Goal: Task Accomplishment & Management: Use online tool/utility

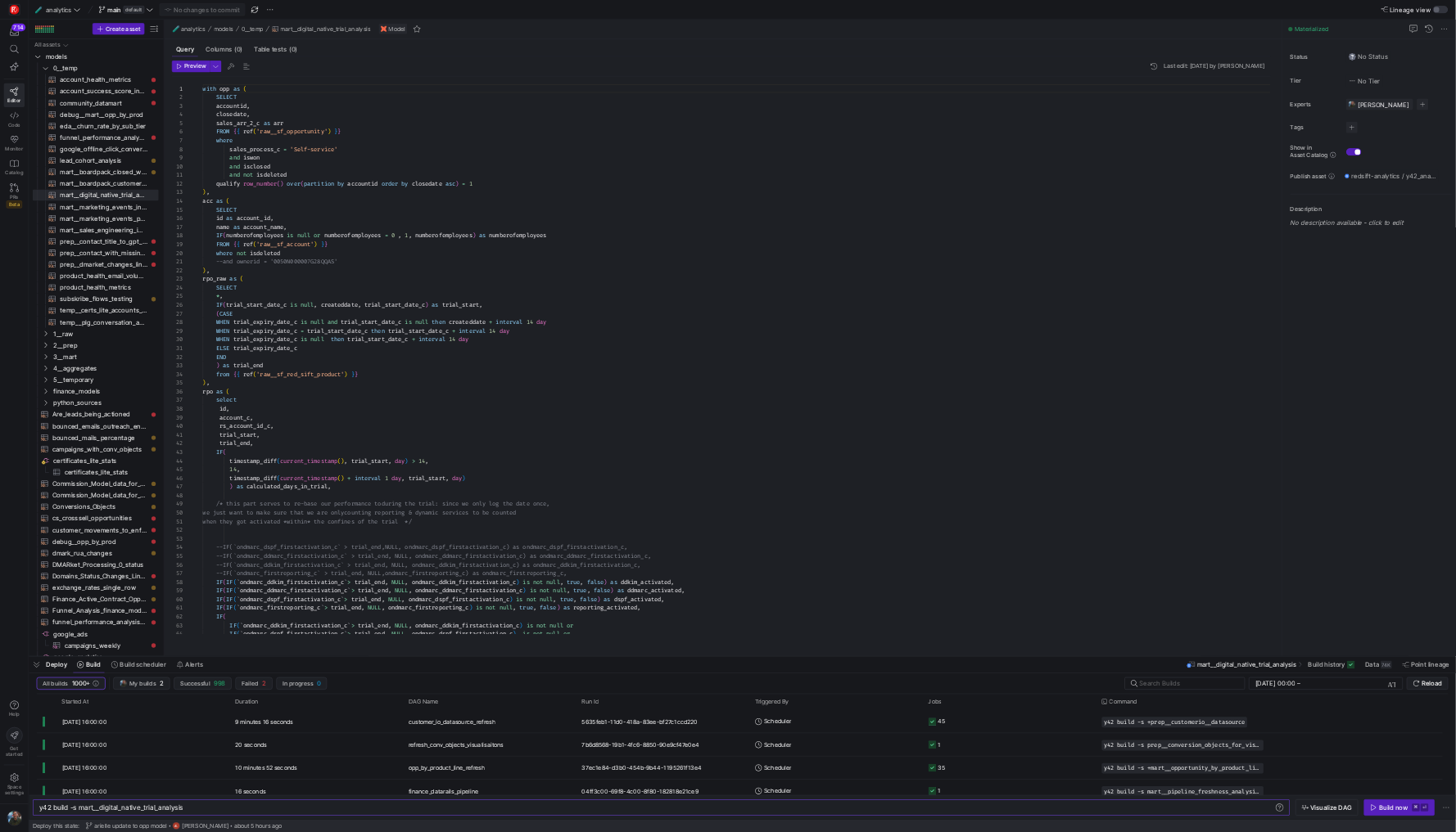
scroll to position [147, 0]
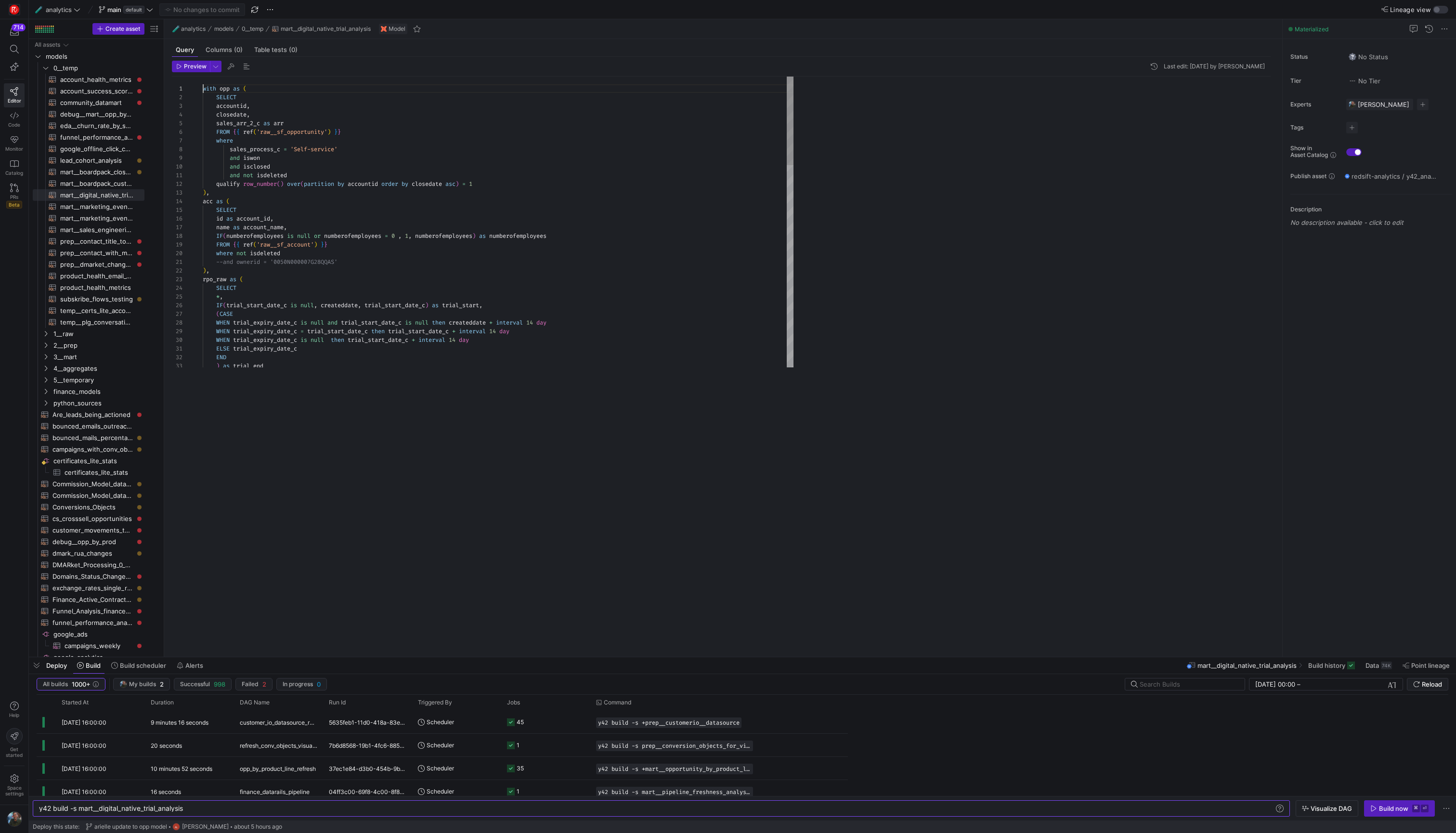
click at [243, 163] on span "isclosed" at bounding box center [257, 167] width 27 height 8
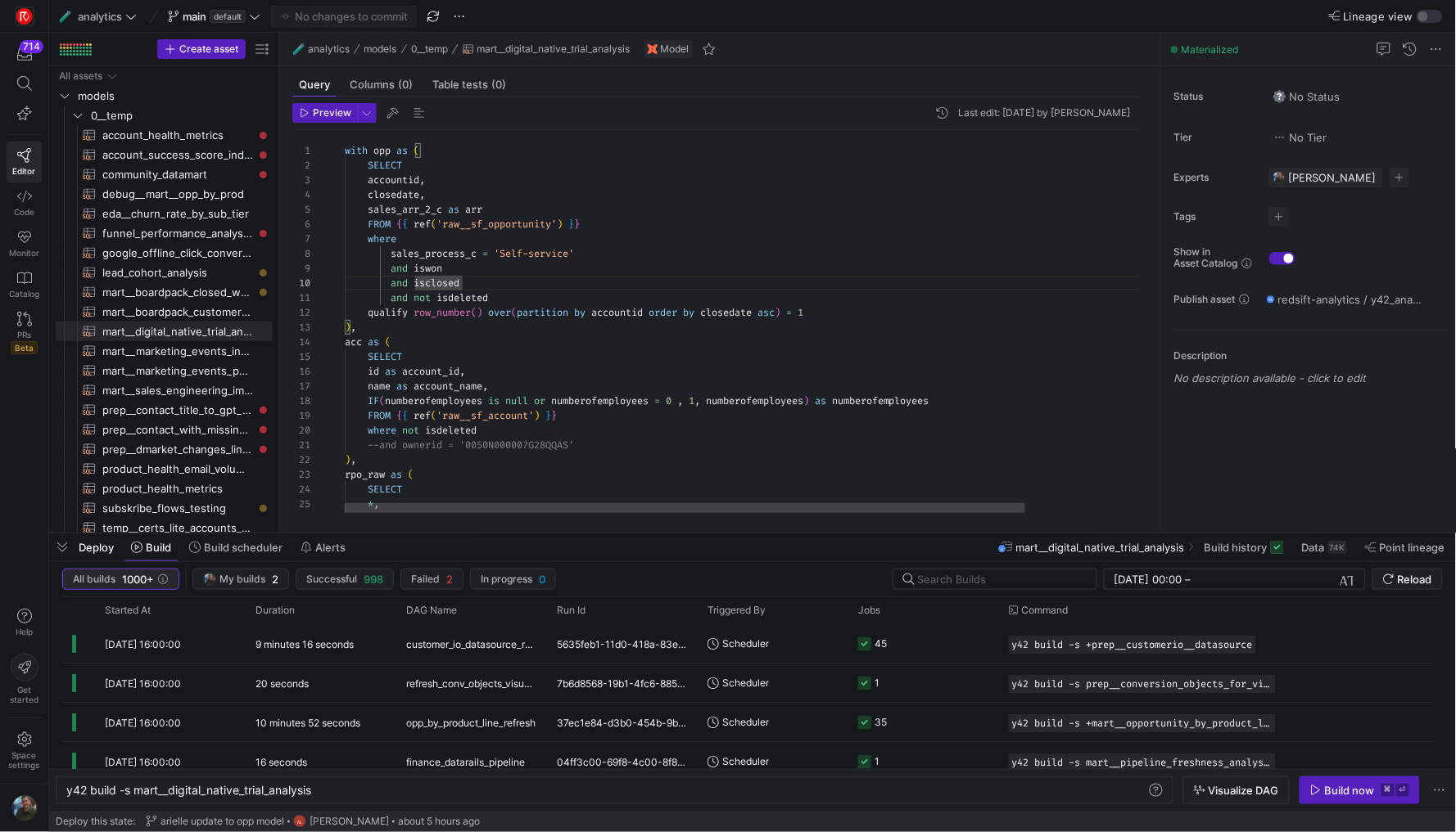
click at [57, 579] on div "All builds 1000+ My builds 2 Successful 998 Failed 2 In progress 0 [DATE] 00:00…" at bounding box center [752, 669] width 1406 height 201
type textarea "and not isdeleted qualify row_number() over(partition by accountid order by clo…"
click at [517, 385] on div "name as account_name ," at bounding box center [819, 385] width 949 height 14
click at [53, 548] on span "button" at bounding box center [62, 547] width 26 height 28
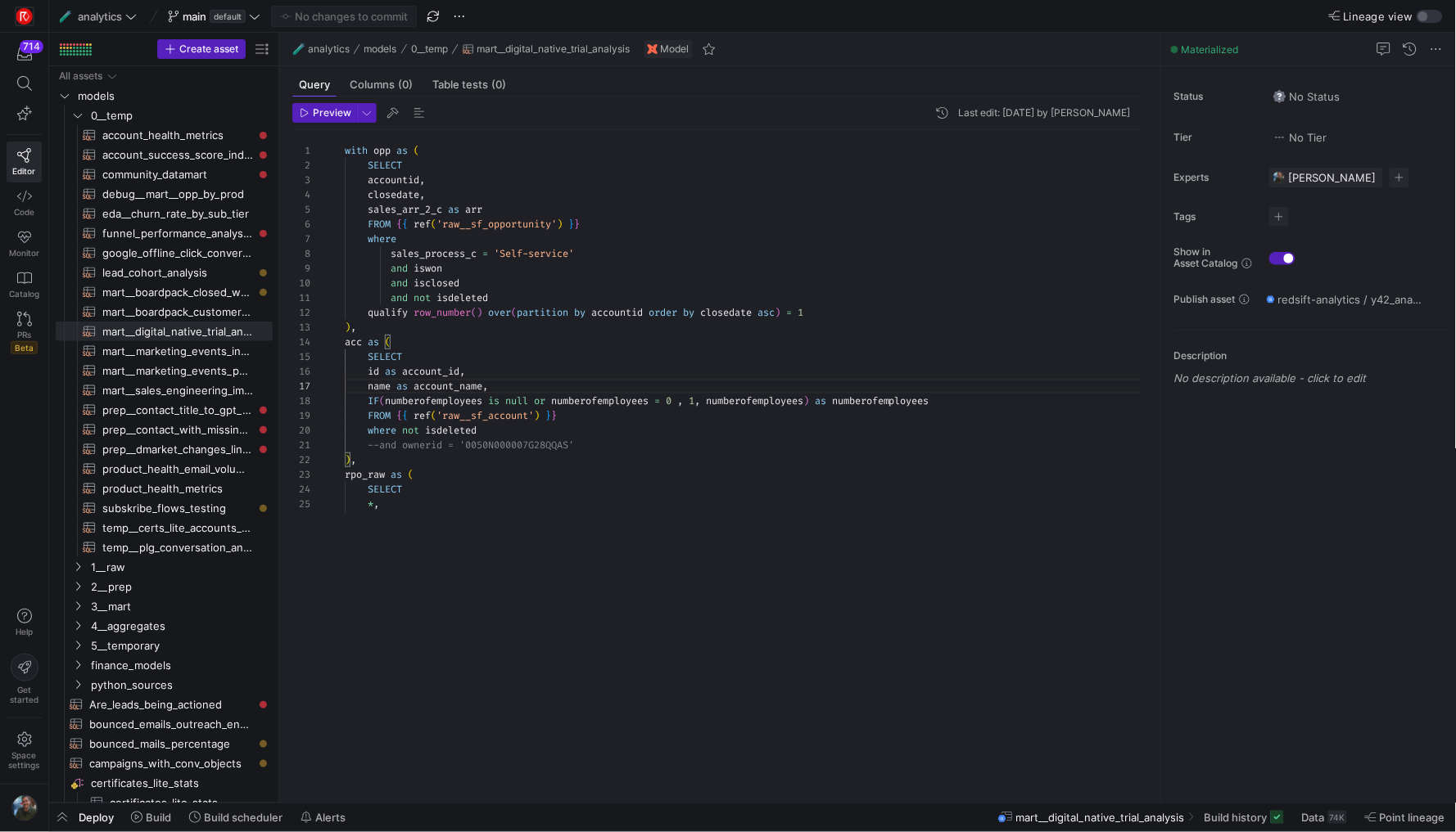
scroll to position [87, 146]
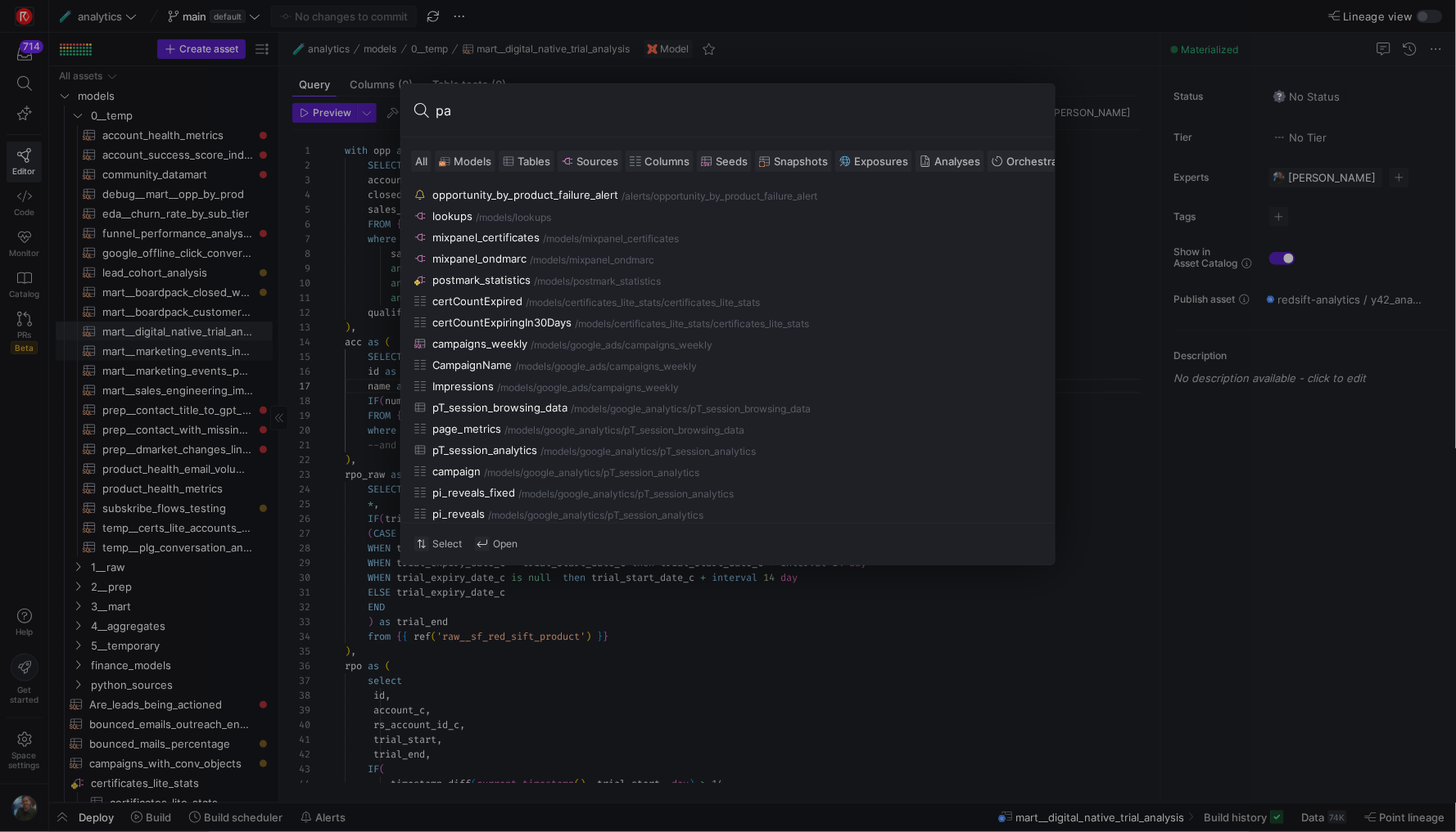
type input "pax"
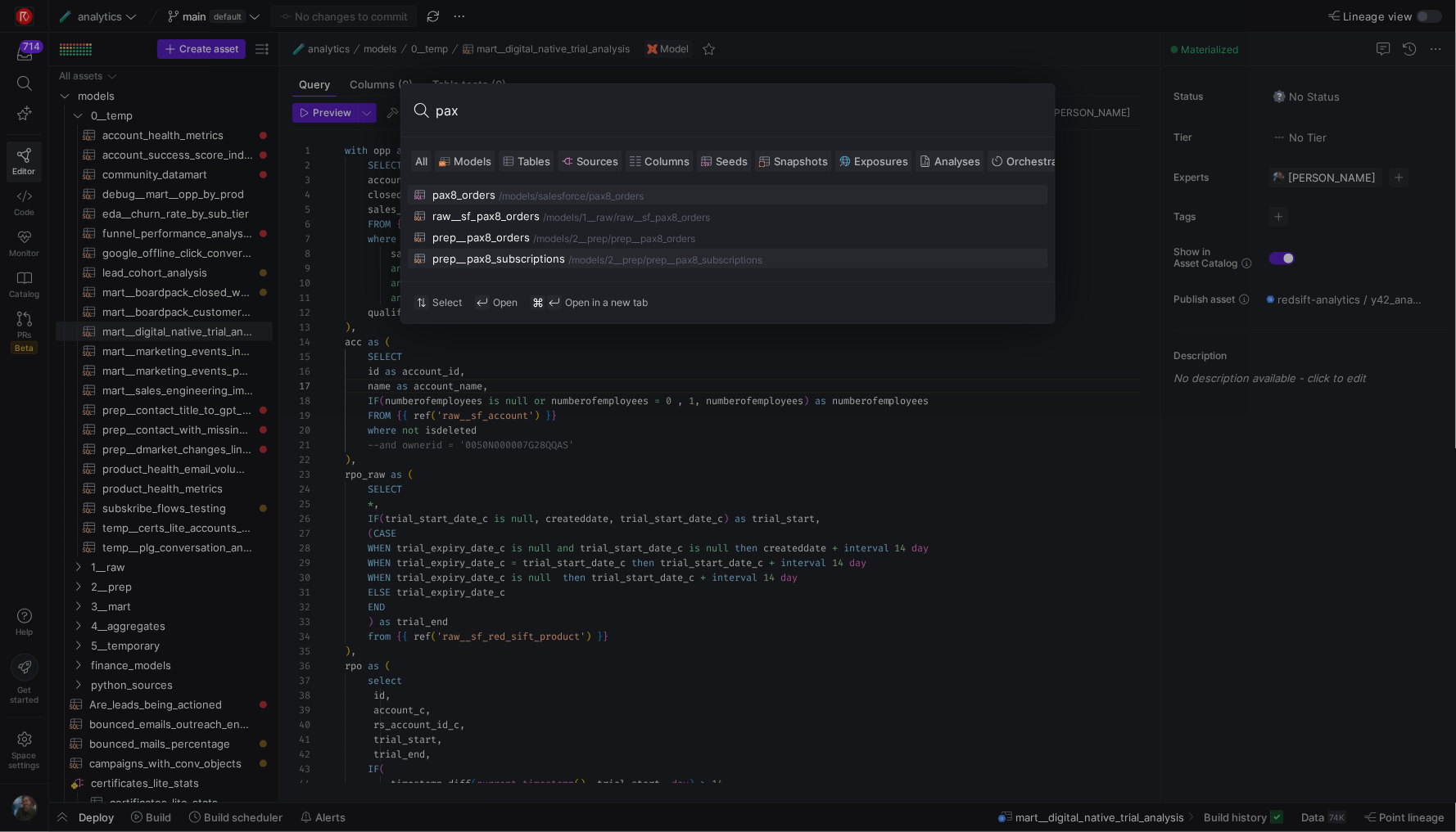
click at [467, 255] on div "prep__pax8_subscriptions" at bounding box center [499, 258] width 133 height 13
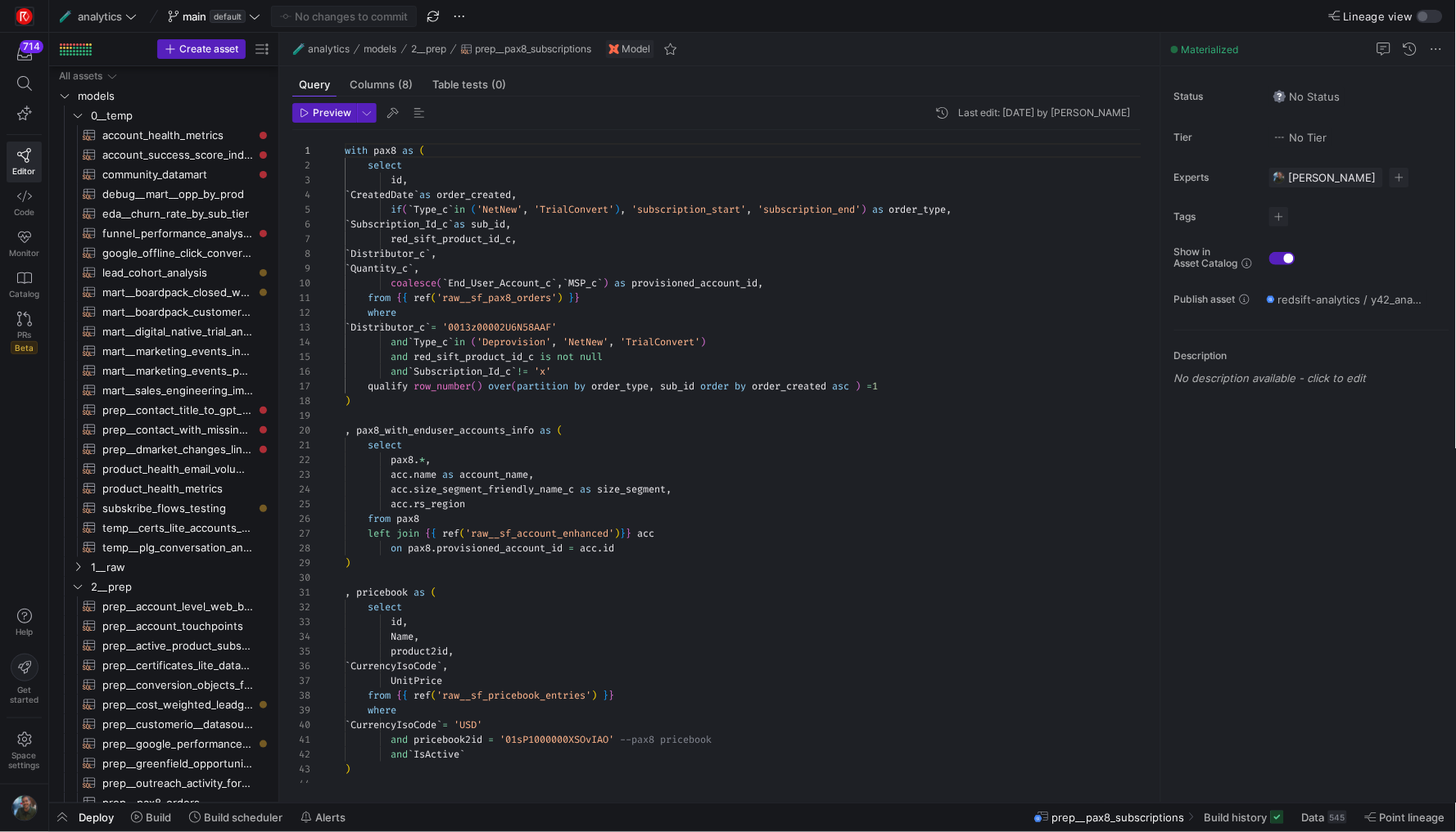
scroll to position [28, 0]
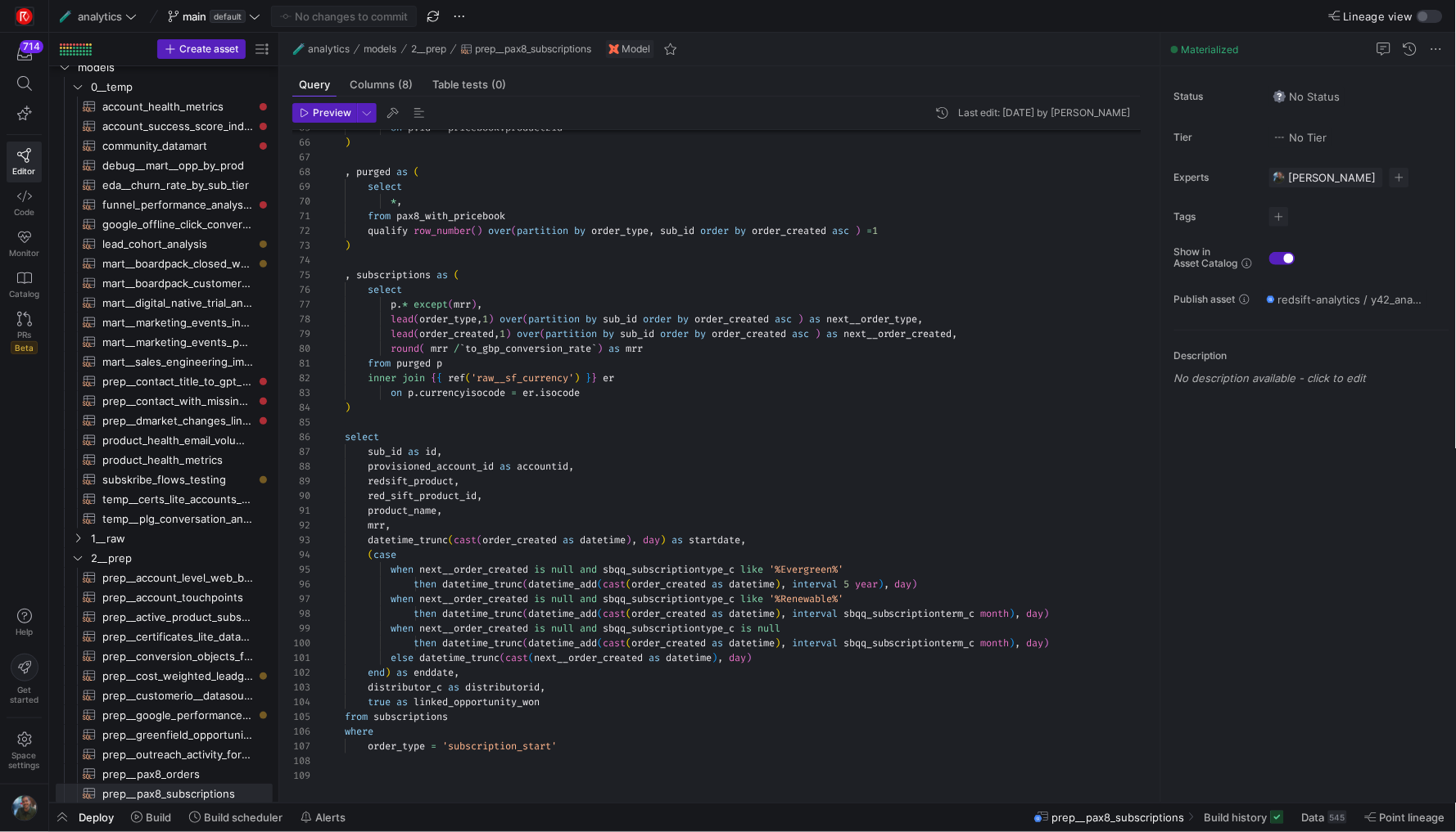
type textarea "from purged p inner join {{ ref('raw__sf_currency') }} er on p.currencyisocode …"
click at [683, 364] on div "from purged p" at bounding box center [750, 363] width 809 height 14
click at [329, 106] on span "button" at bounding box center [325, 112] width 63 height 18
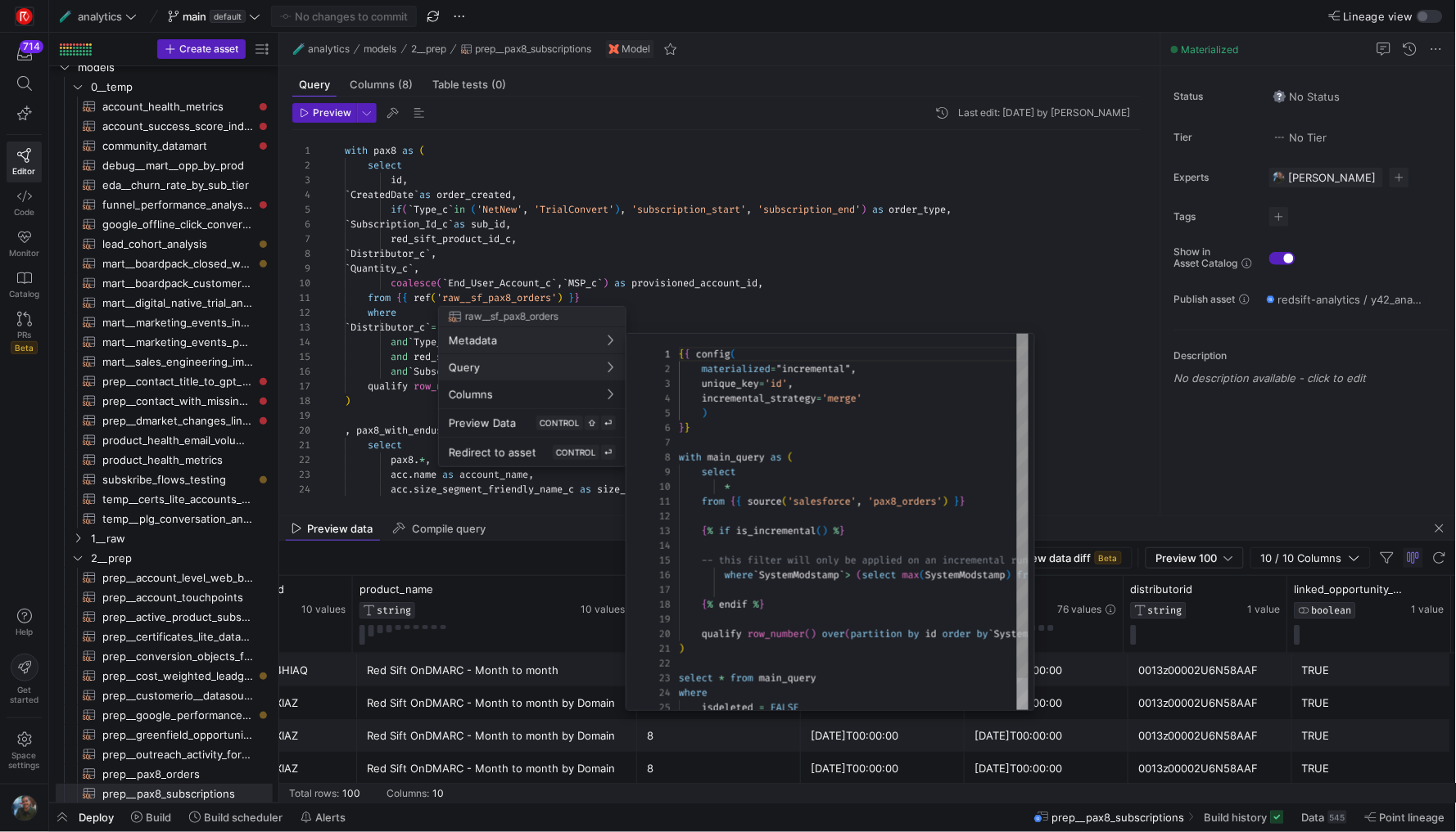
scroll to position [144, 0]
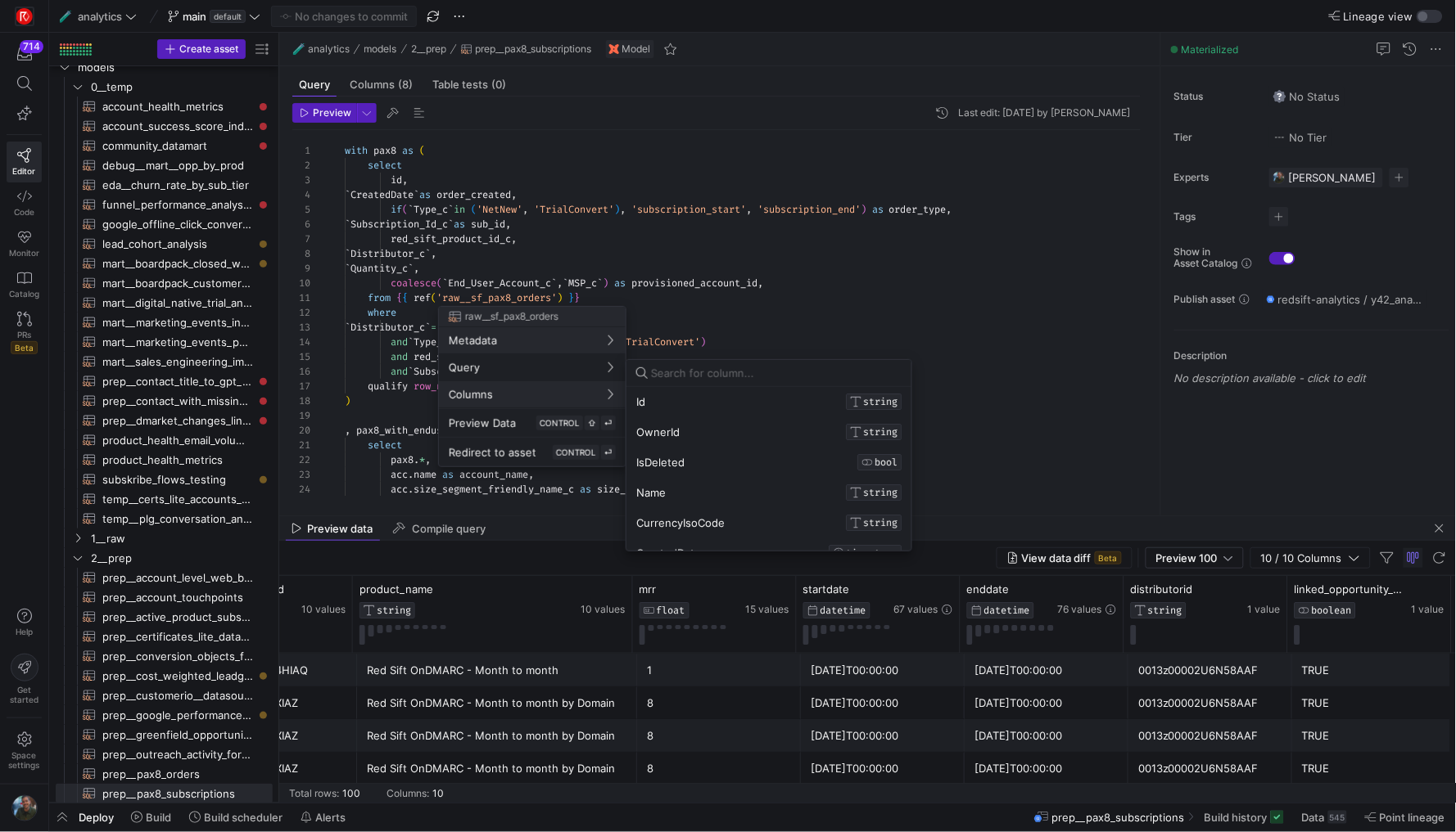
click at [665, 379] on input at bounding box center [776, 374] width 251 height 13
type input "t"
click at [513, 262] on div at bounding box center [728, 416] width 1456 height 832
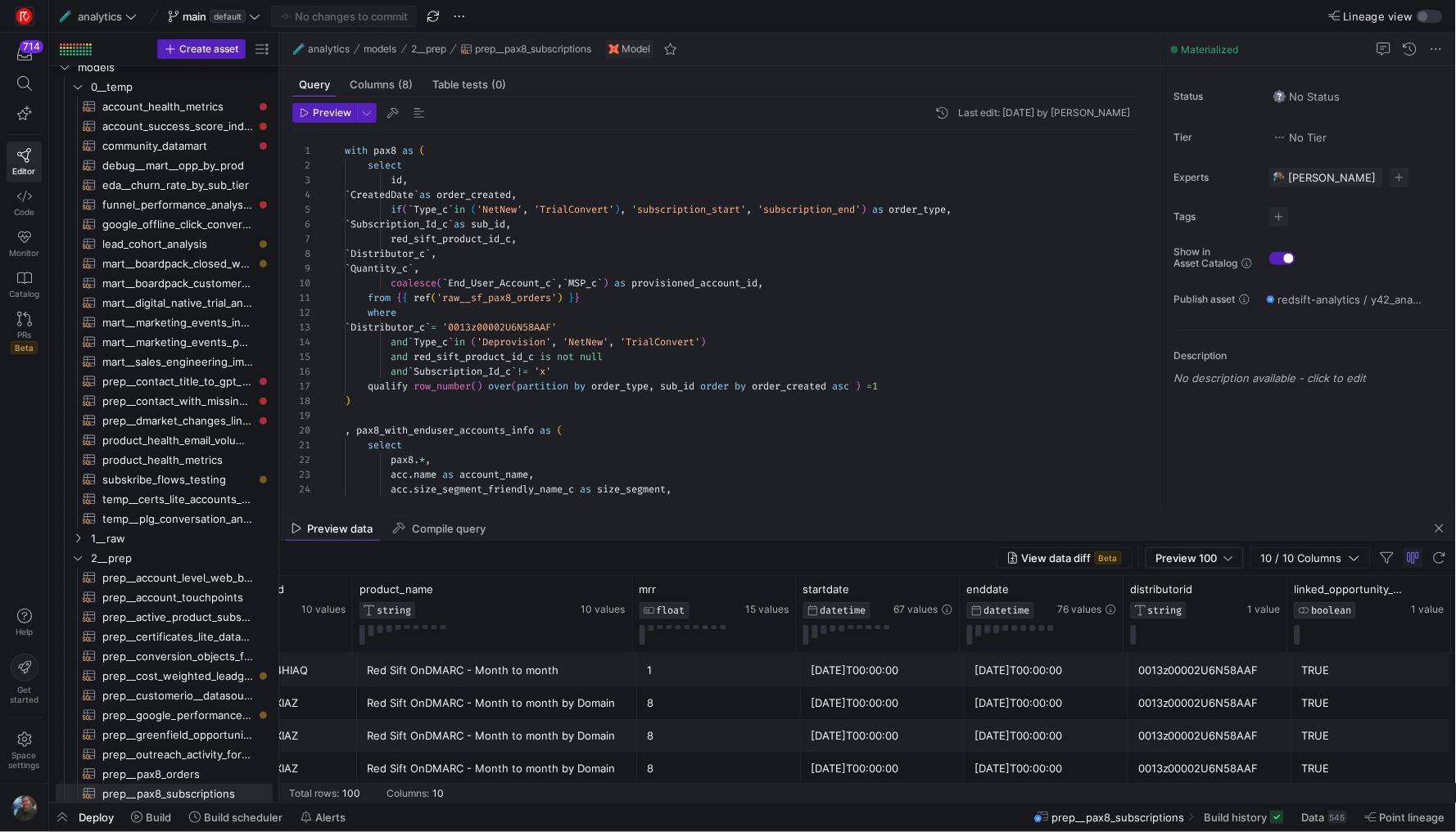
click at [504, 271] on div "` Quantity_c ` ," at bounding box center [750, 268] width 809 height 14
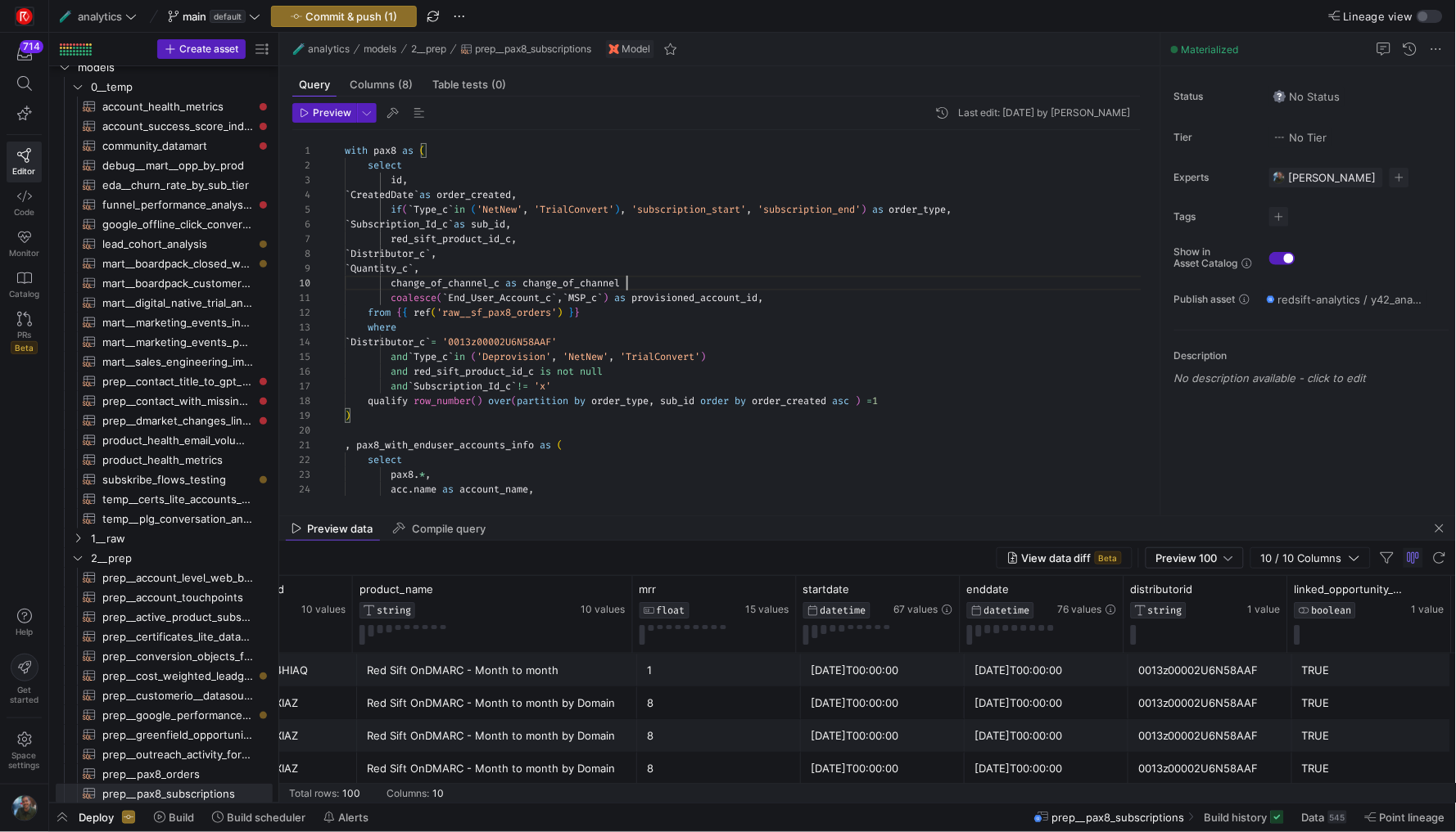
scroll to position [132, 287]
click at [605, 285] on span "change_of_channel" at bounding box center [570, 283] width 97 height 13
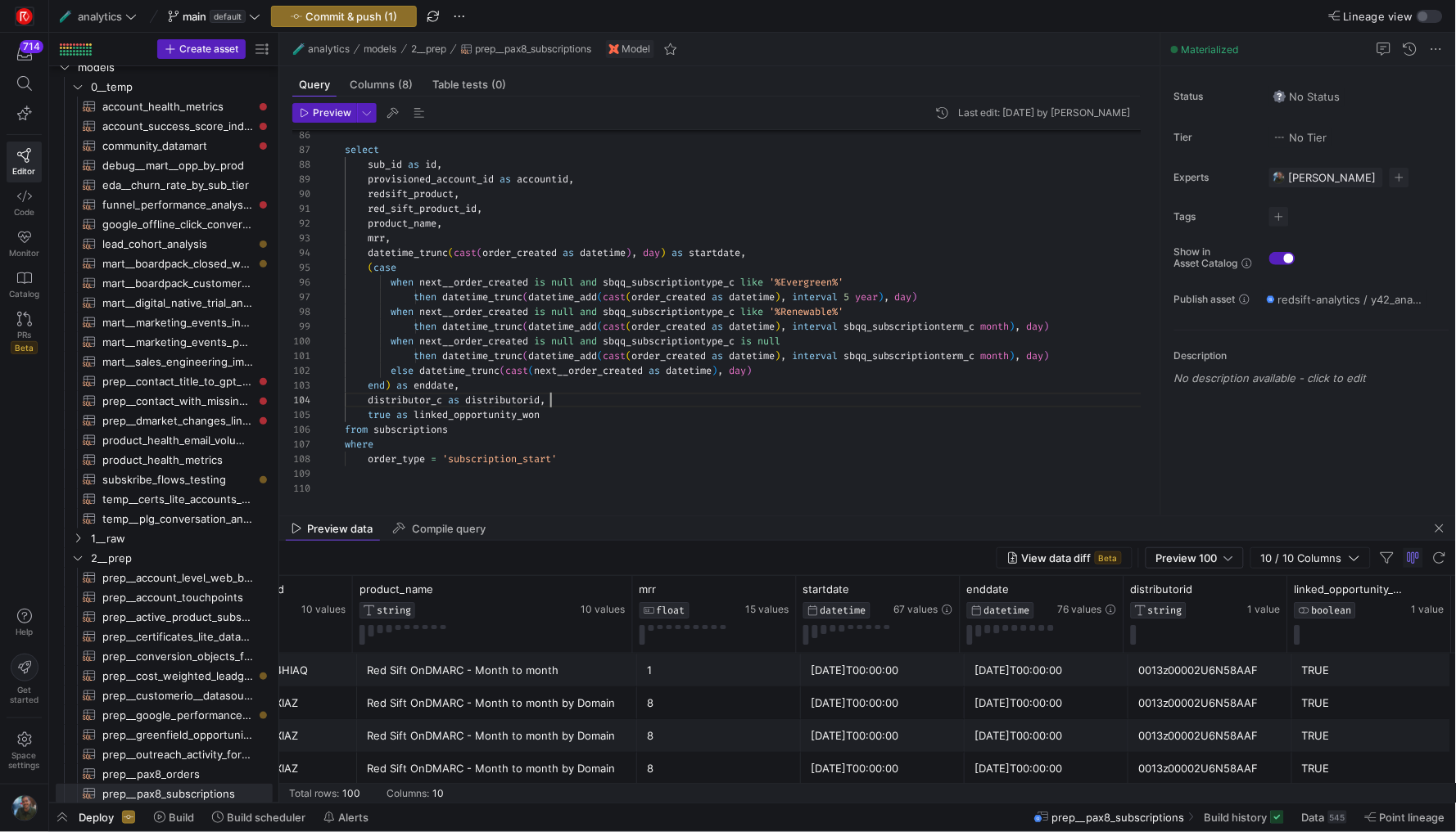
click at [559, 402] on div "distributor_c as distributorid ," at bounding box center [750, 400] width 809 height 14
click at [312, 110] on span "Preview" at bounding box center [332, 113] width 38 height 12
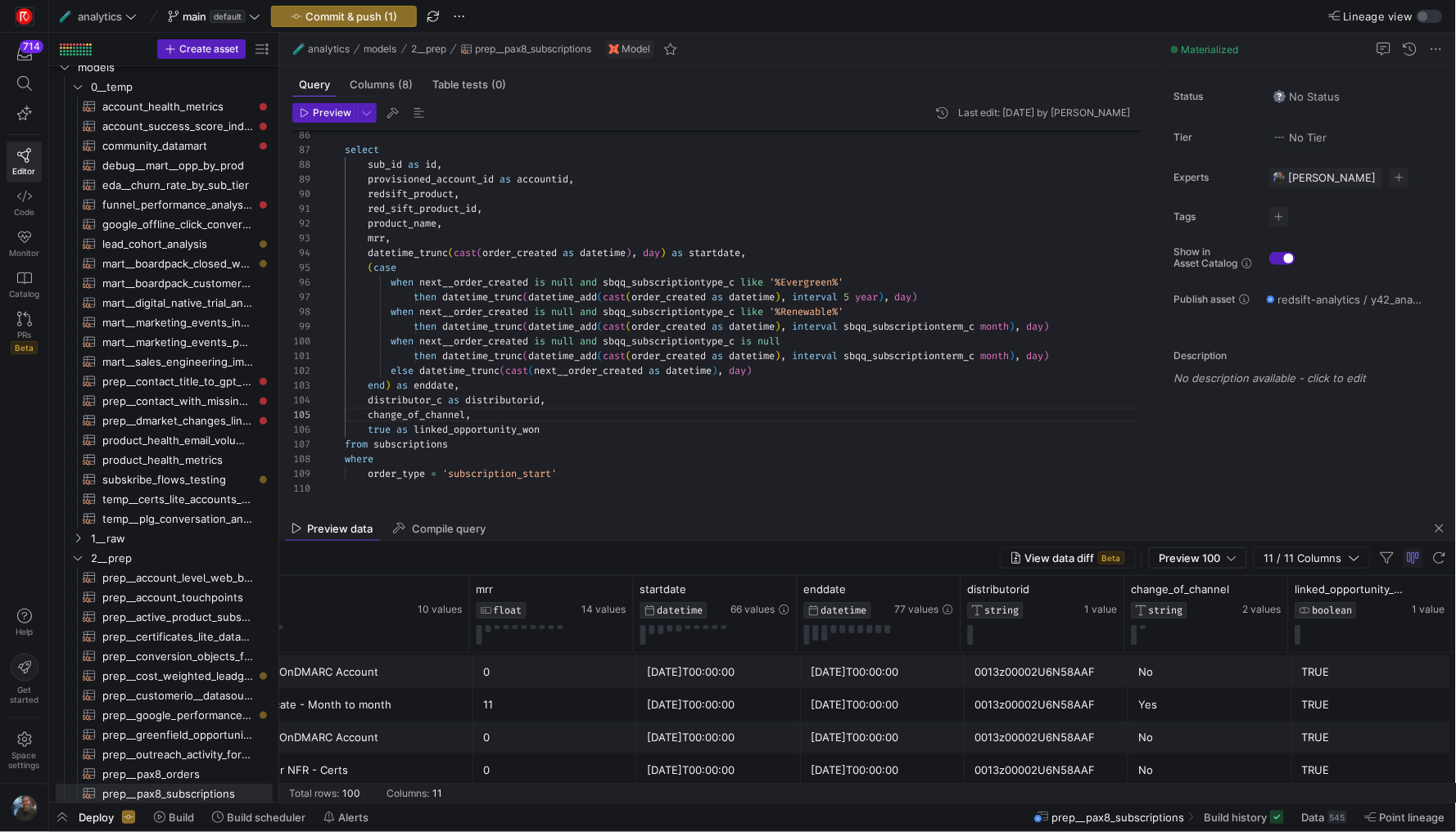
scroll to position [326, 0]
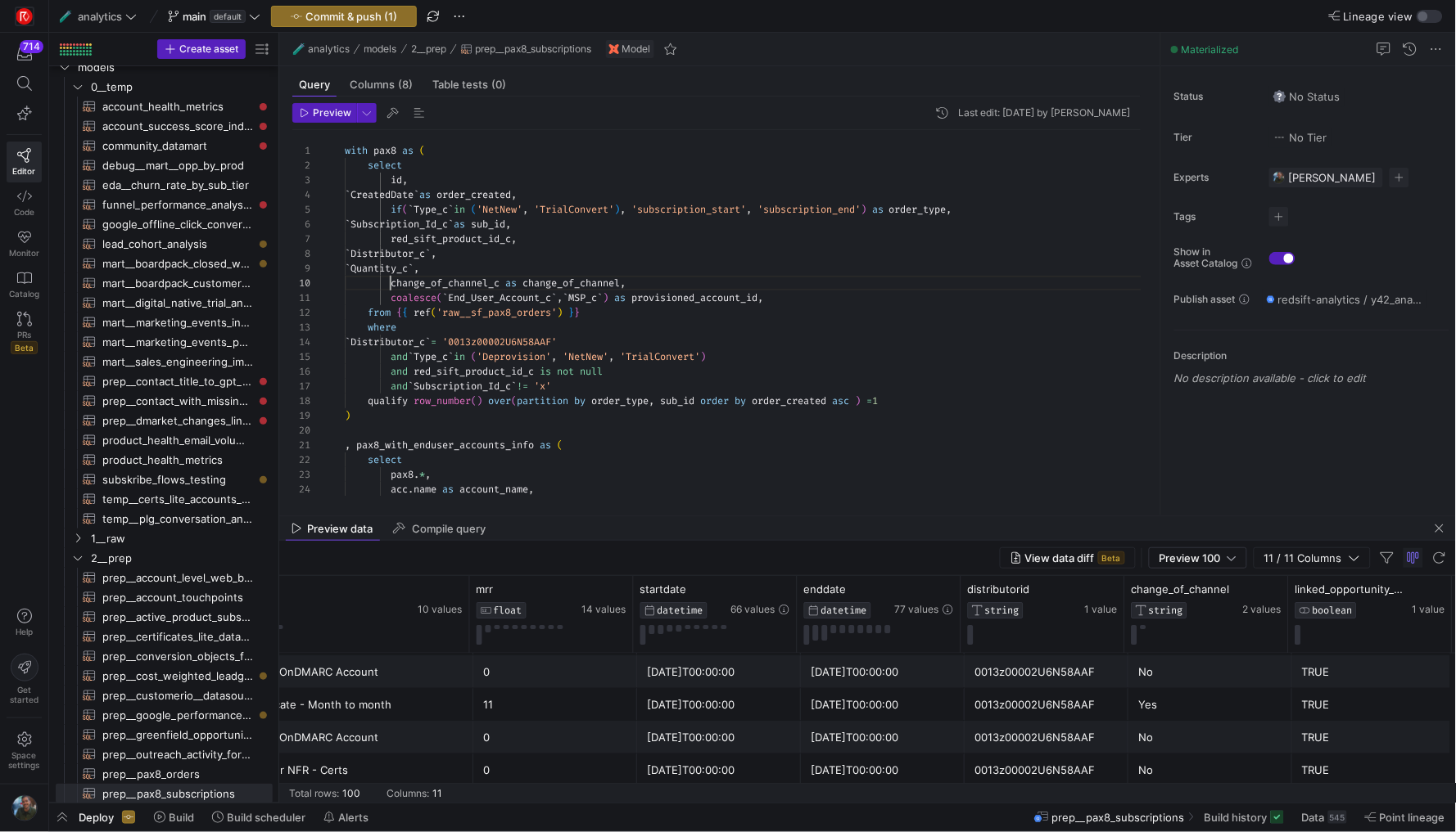
click at [516, 285] on span "change_of_channel_c" at bounding box center [461, 283] width 109 height 13
click at [773, 361] on div "and ` Type_c ` in ( 'Deprovision' , 'NetNew' , 'TrialConvert' )" at bounding box center [750, 356] width 809 height 14
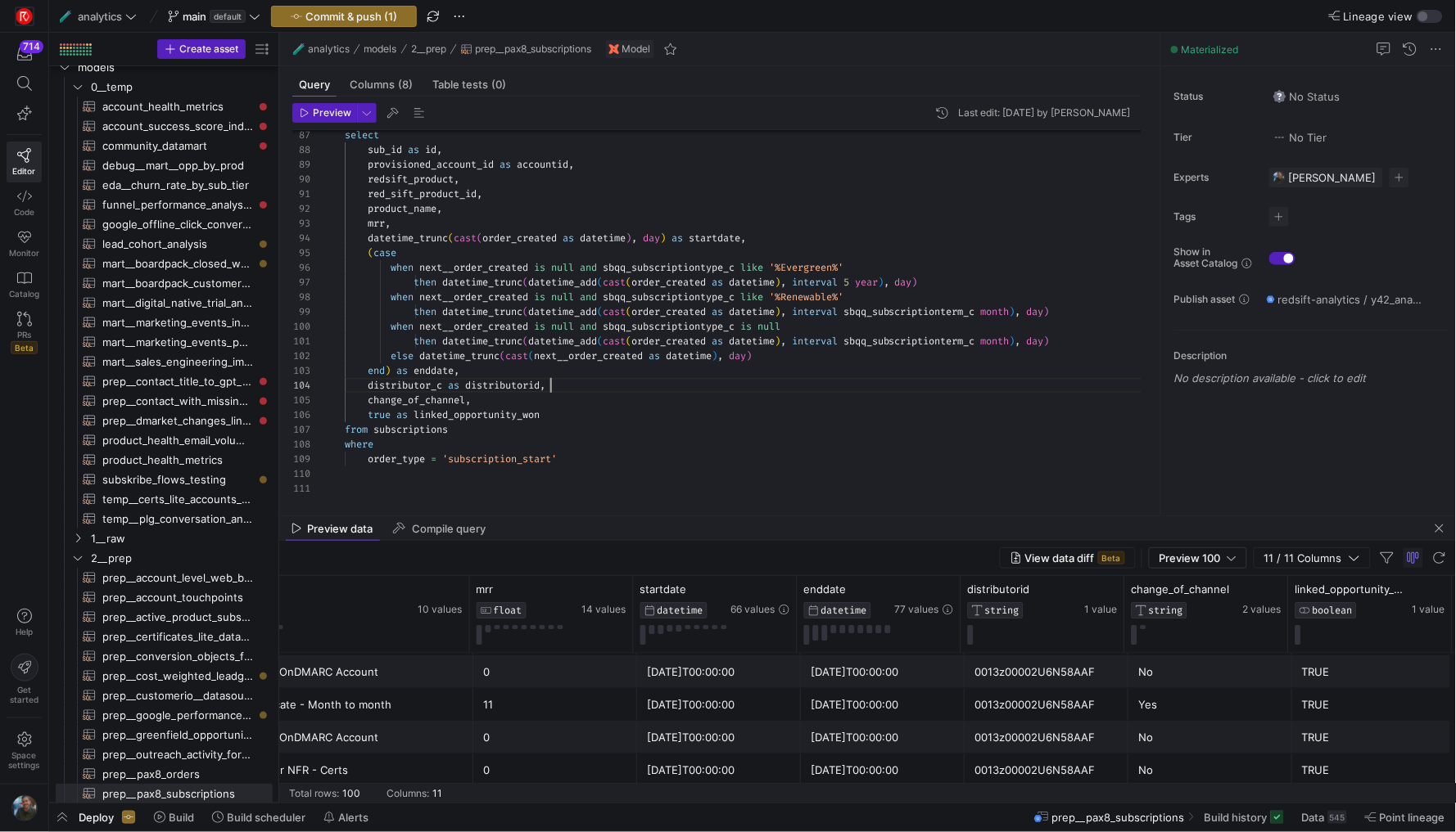
scroll to position [42, 206]
click at [761, 385] on div "distributor_c as distributorid ," at bounding box center [750, 385] width 809 height 14
click at [335, 116] on span "Preview" at bounding box center [332, 113] width 38 height 12
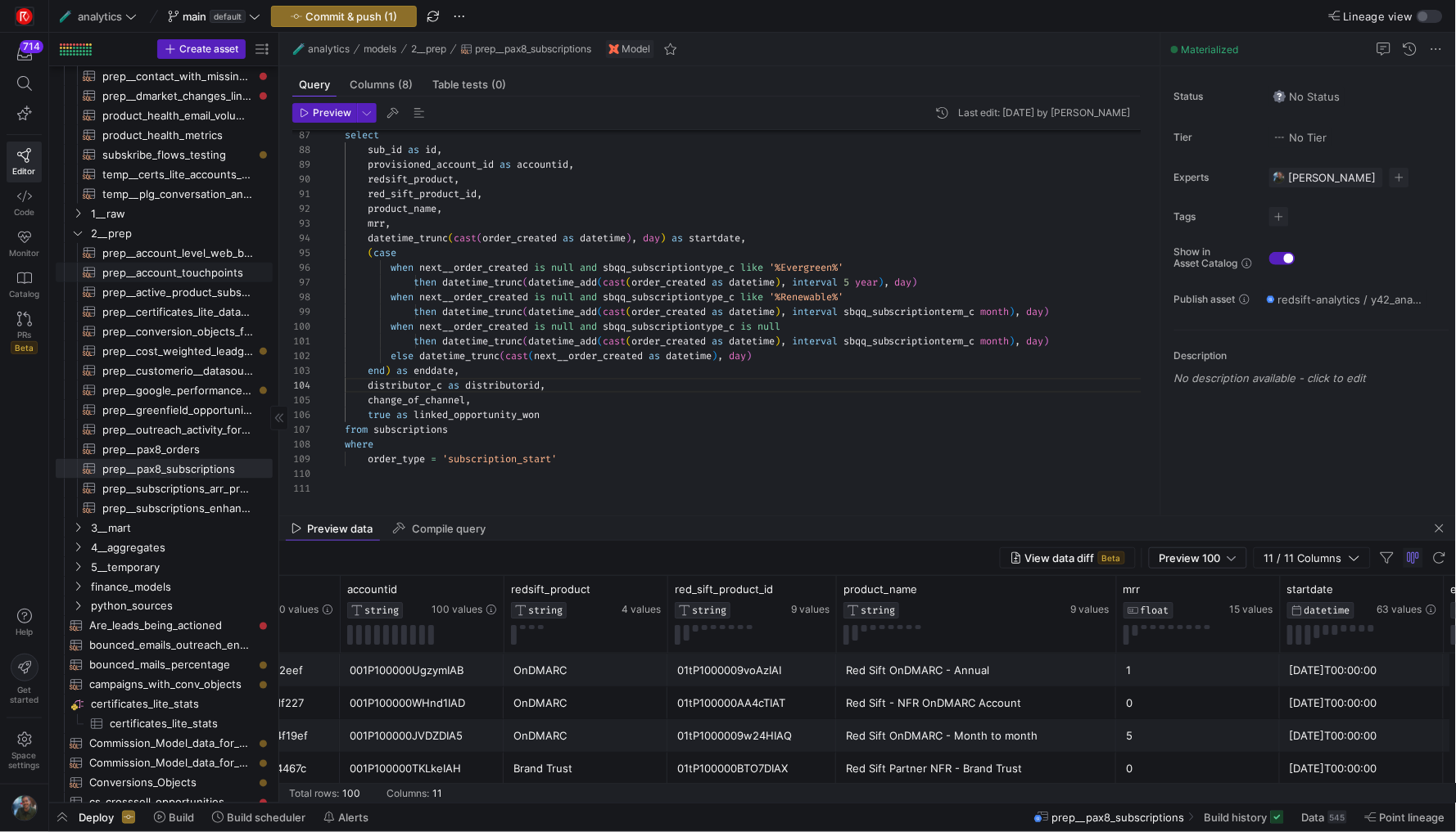
scroll to position [373, 0]
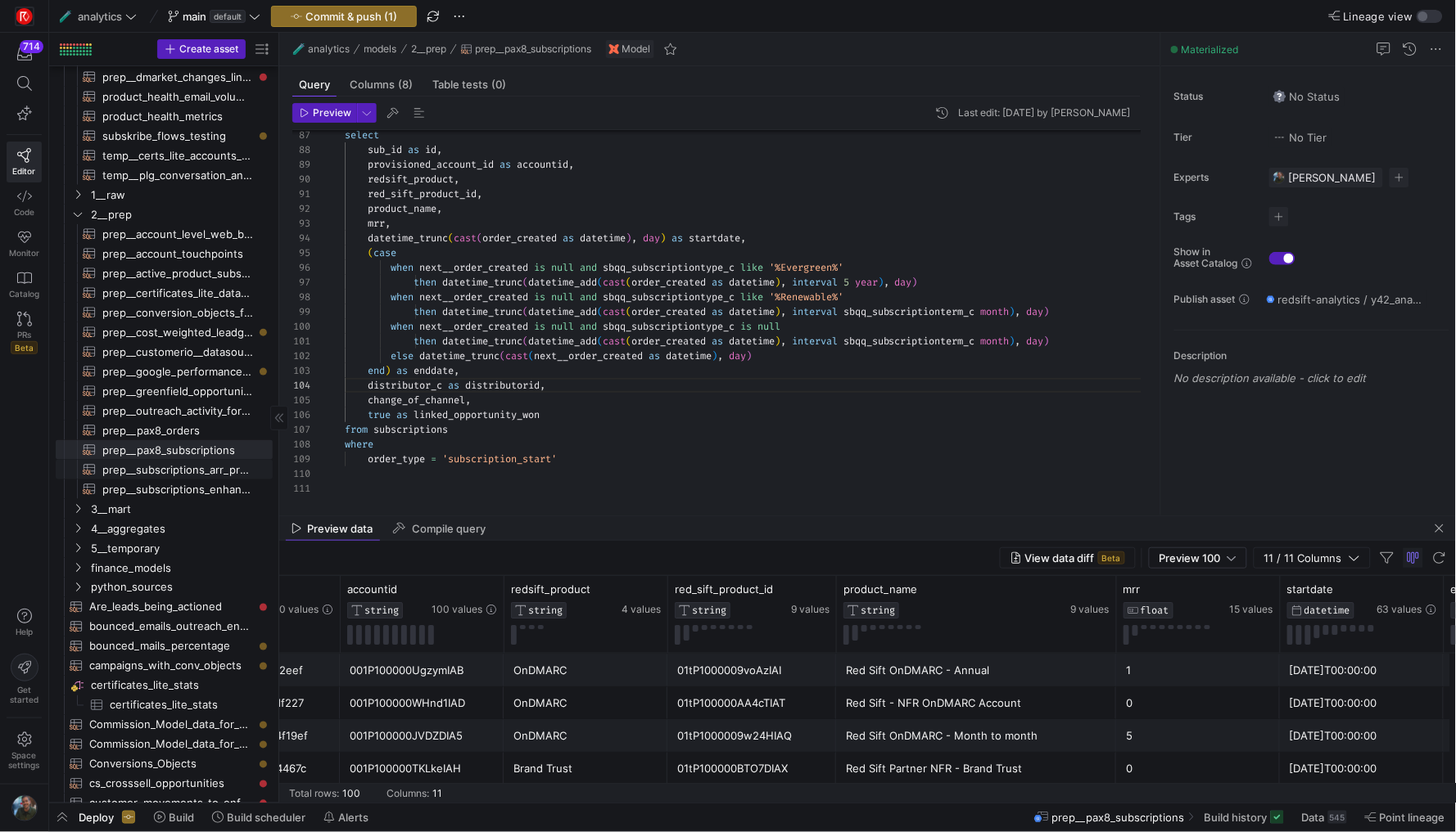
click at [190, 477] on span "prep__subscriptions_arr_processing​​​​​​​​​​" at bounding box center [178, 471] width 152 height 19
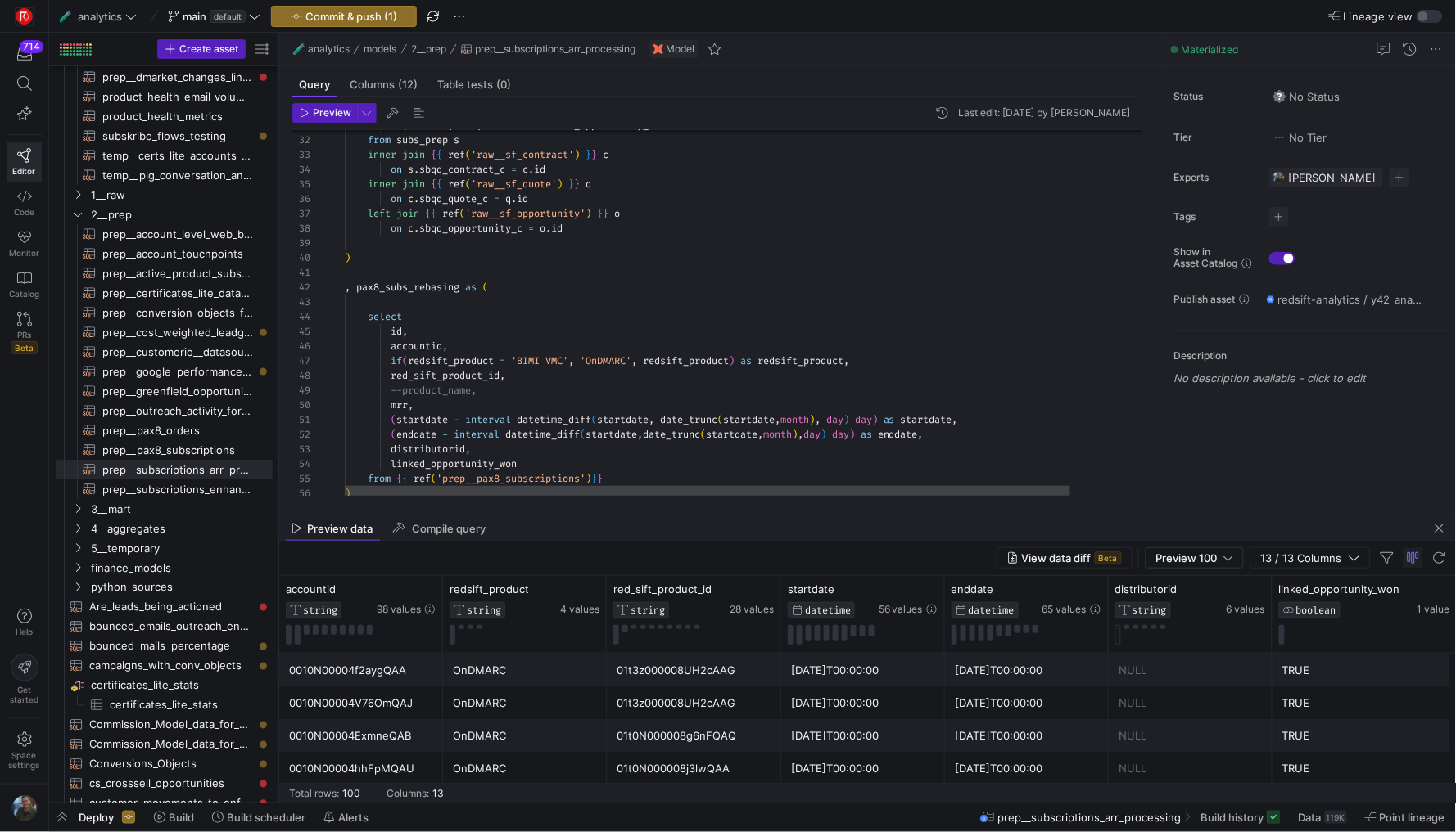
click at [628, 297] on div at bounding box center [790, 302] width 891 height 14
click at [660, 323] on div "select" at bounding box center [790, 316] width 891 height 14
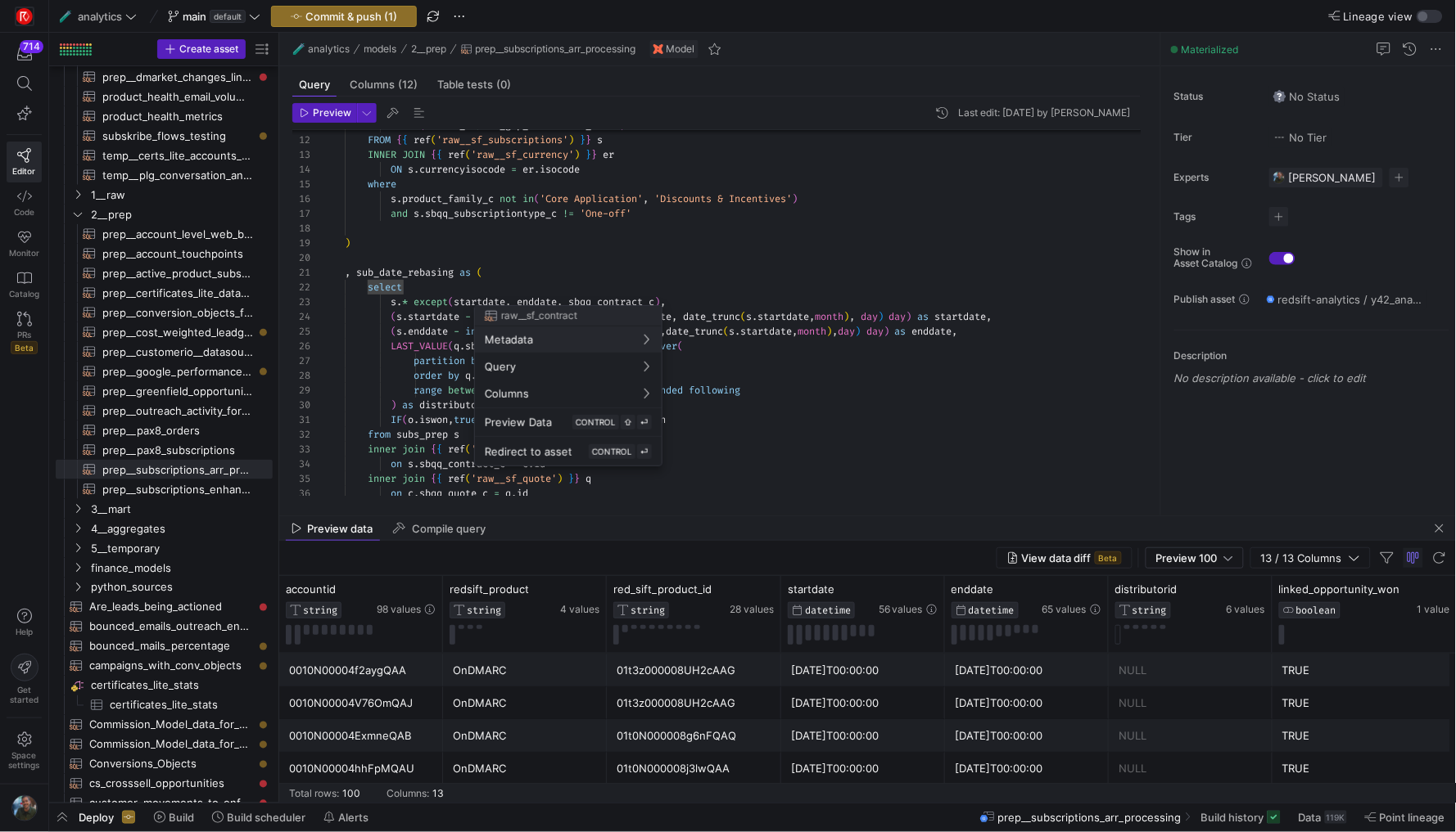
click at [854, 257] on div at bounding box center [728, 416] width 1456 height 832
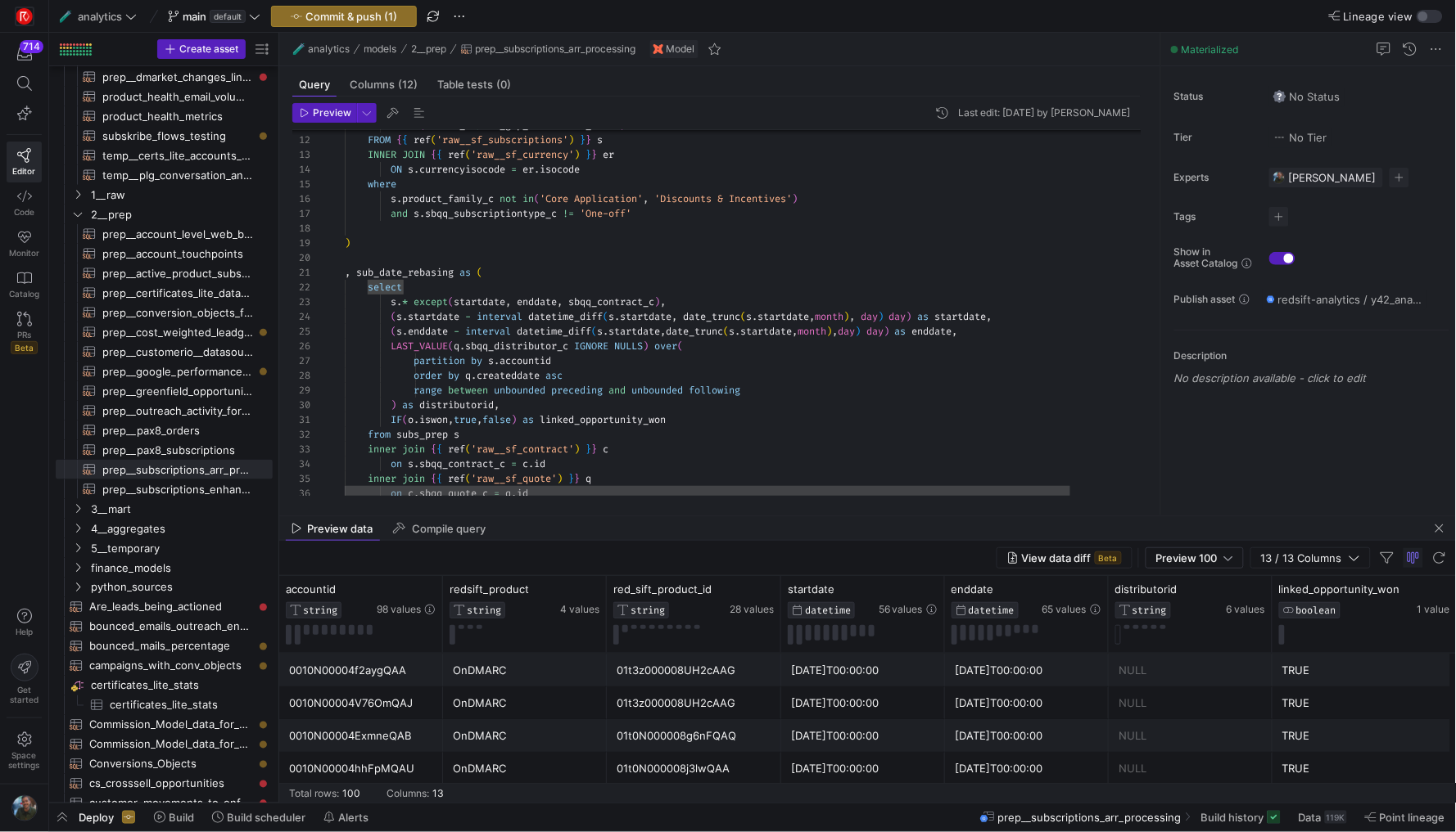
type textarea "IF(o.iswon,true,false) as linked_opportunity_won from subs_prep s inner join {{…"
click at [833, 415] on div "IF ( o . iswon , true , false ) as linked_opportunity_won" at bounding box center [790, 419] width 891 height 14
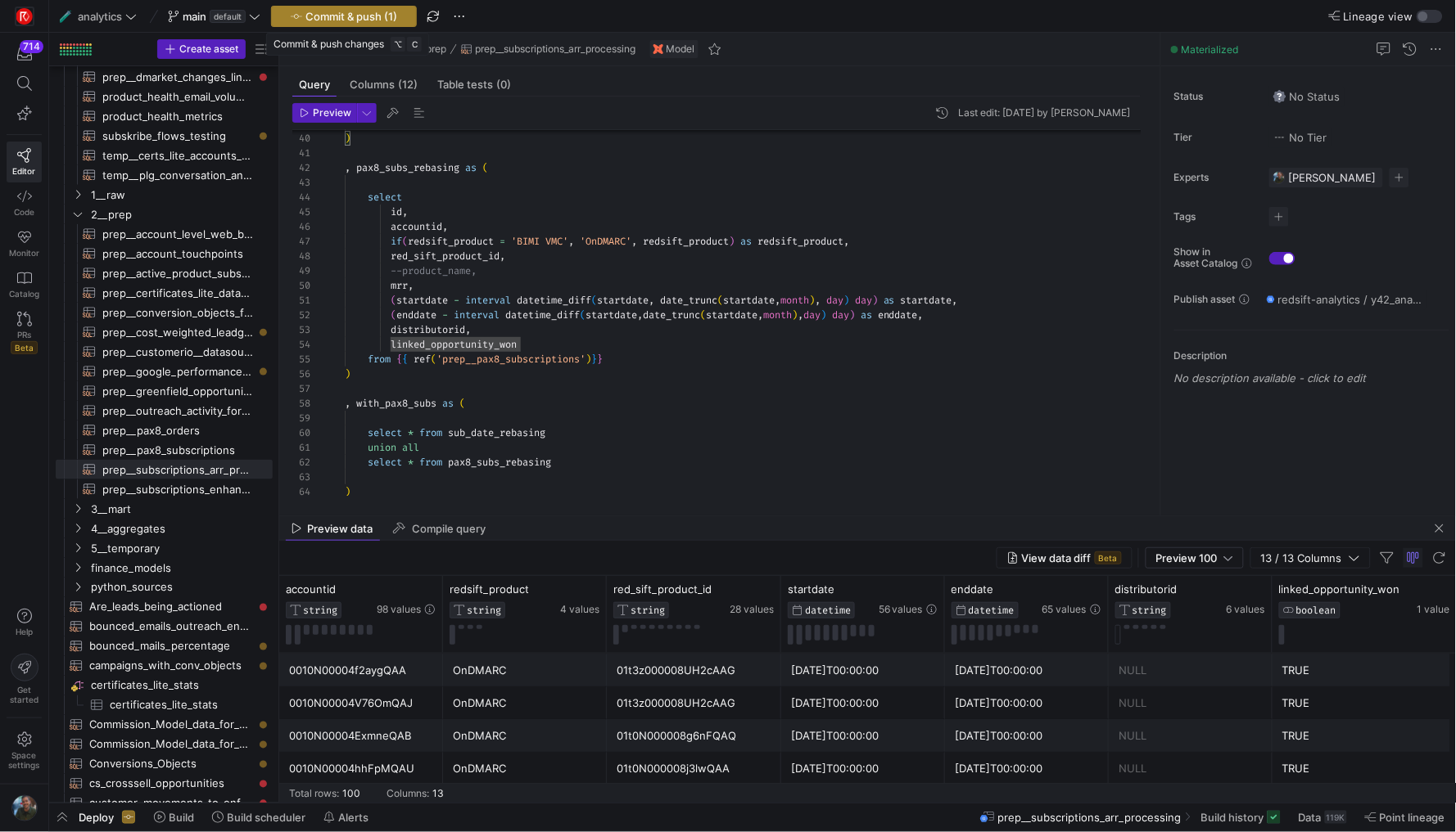
click at [333, 14] on span "Commit & push (1)" at bounding box center [351, 16] width 91 height 13
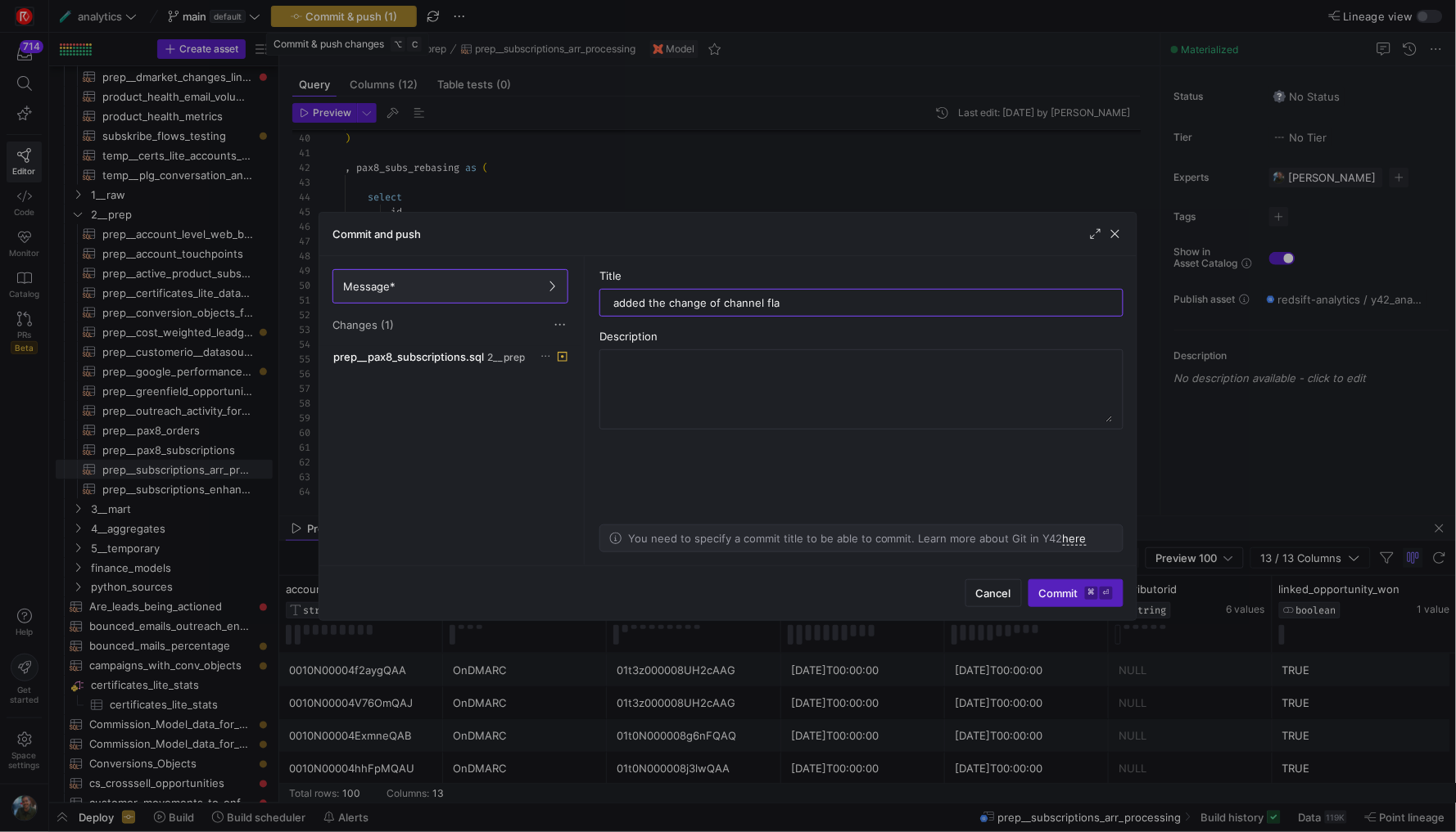
type input "added the change of channel flag"
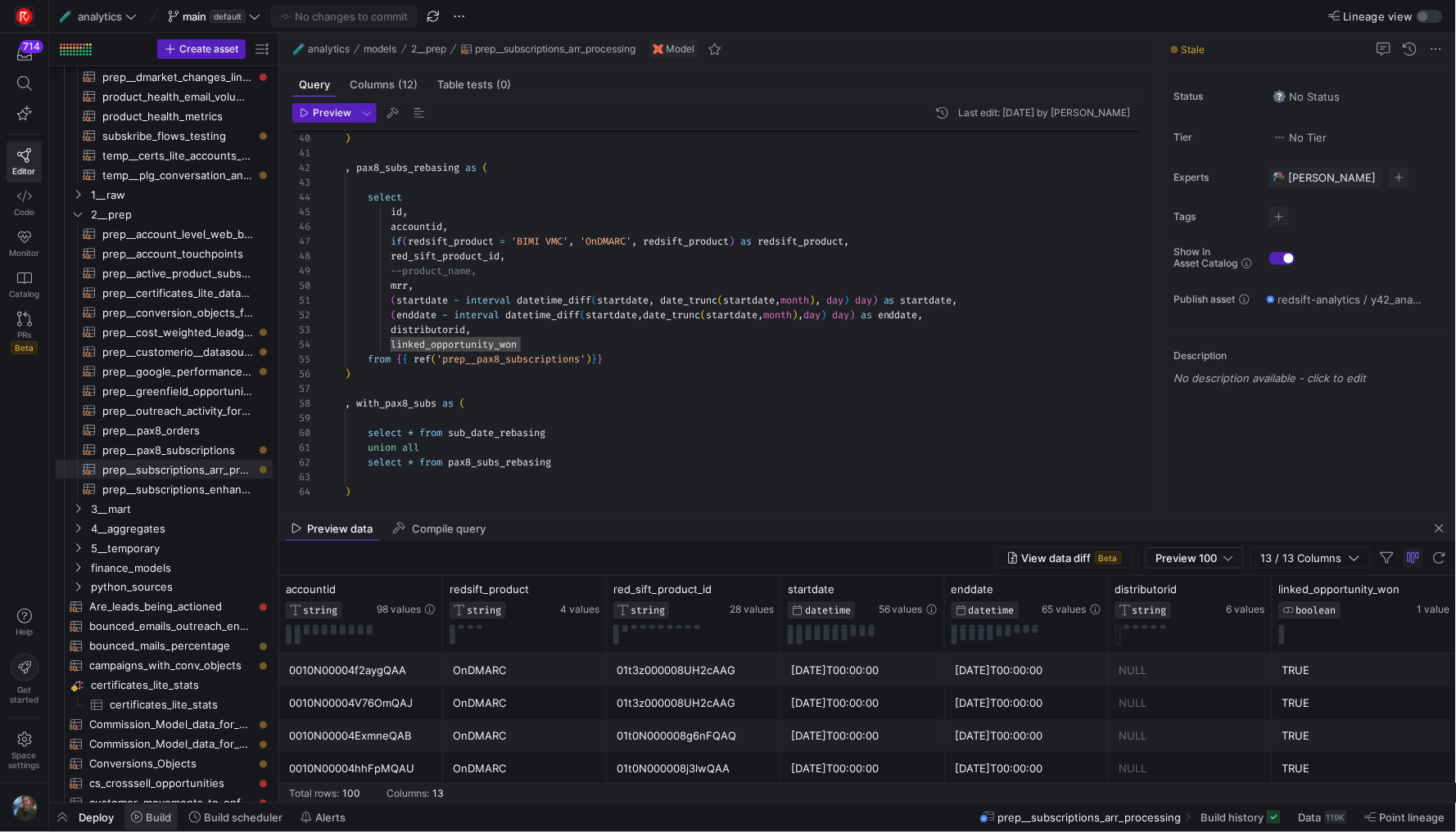
click at [153, 820] on span "Build" at bounding box center [159, 818] width 25 height 13
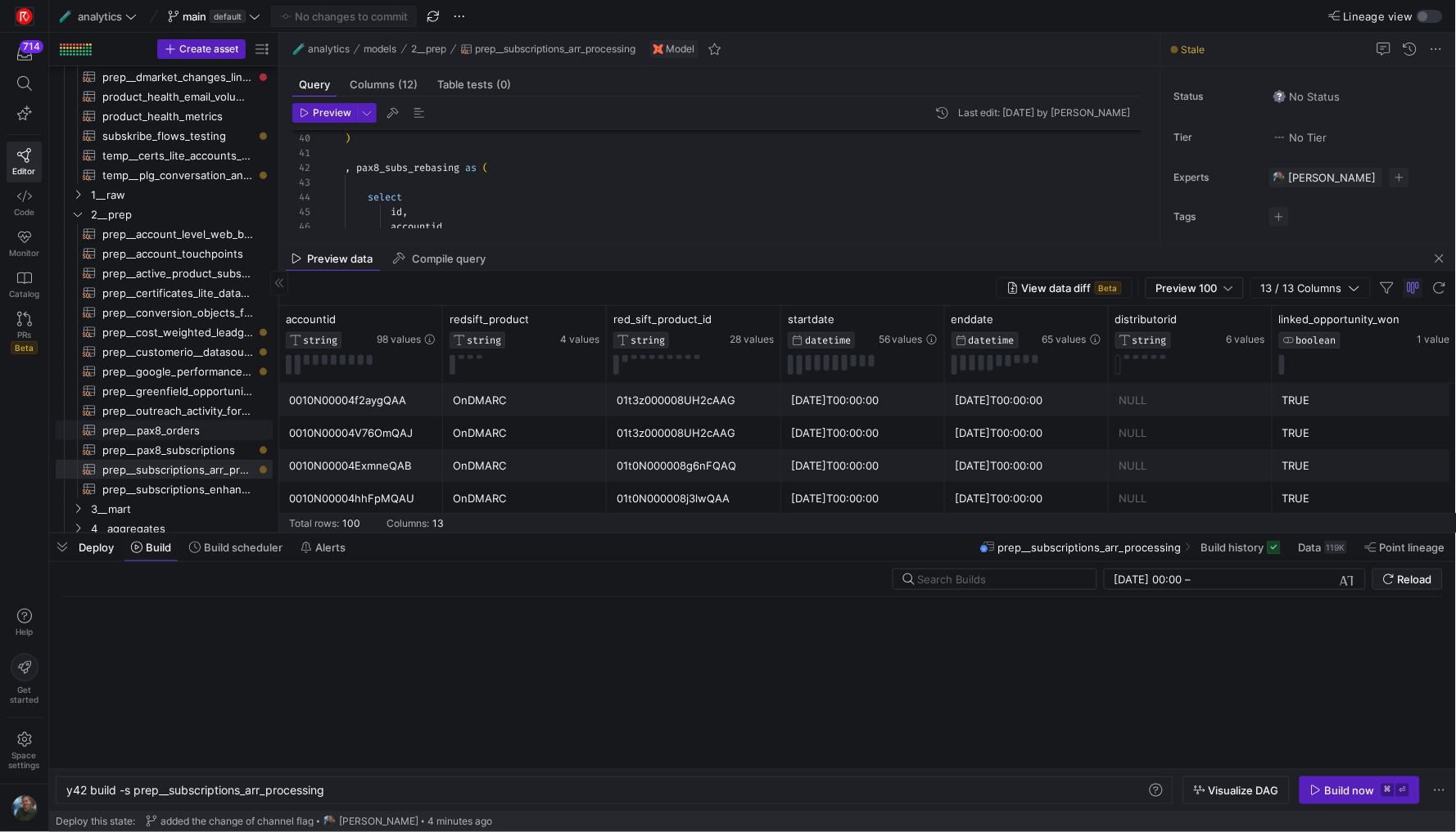
scroll to position [0, 259]
click at [193, 455] on span "prep__pax8_subscriptions​​​​​​​​​​" at bounding box center [178, 451] width 152 height 19
type textarea "with pax8 as ( select id, `CreatedDate` as order_created, if(`Type_c` in ('NetN…"
type textarea "y42 build -s prep__pax8_subscriptions"
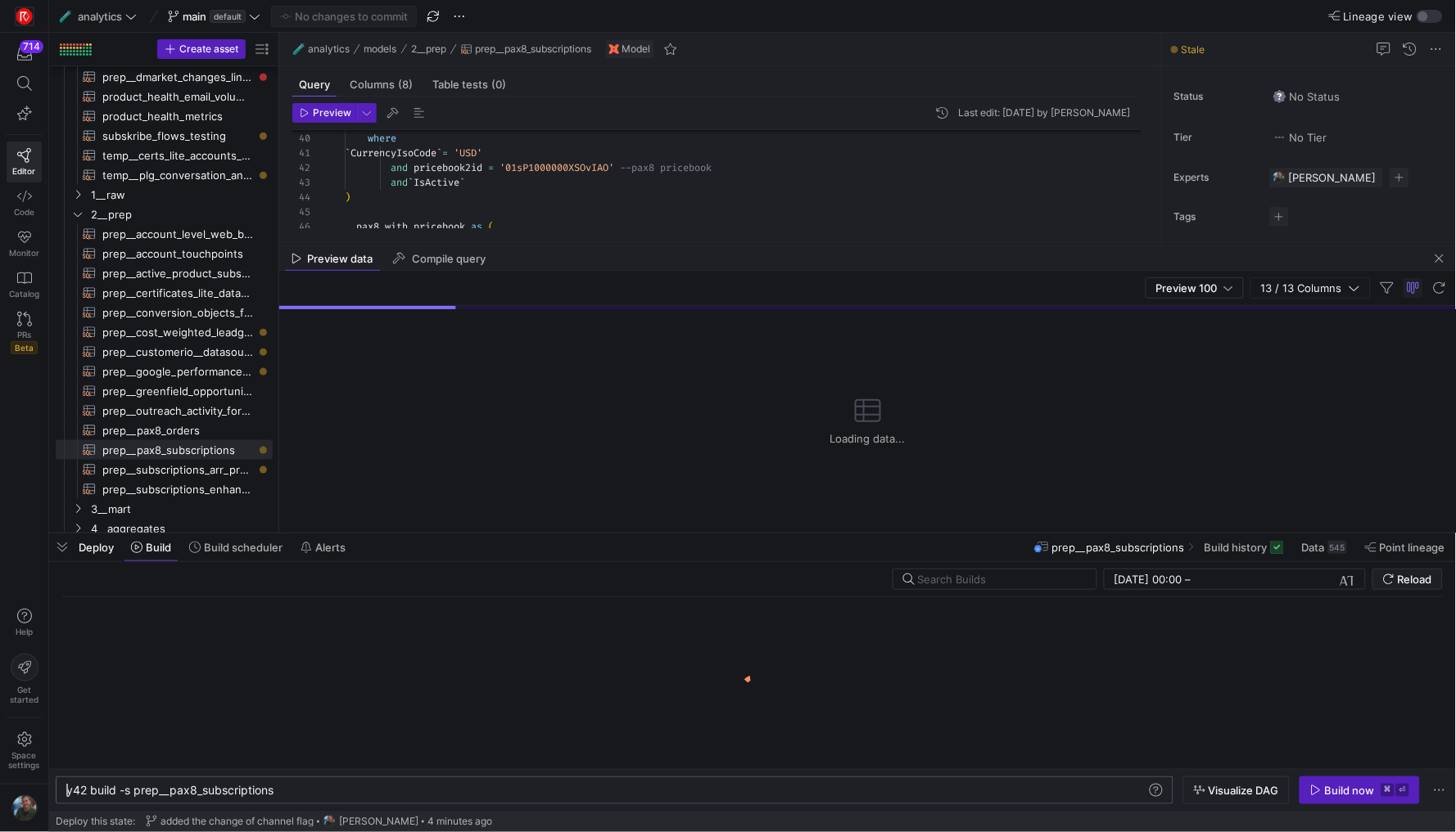
click at [331, 795] on div "y42 build -s prep__pax8_subscriptions" at bounding box center [606, 791] width 1080 height 13
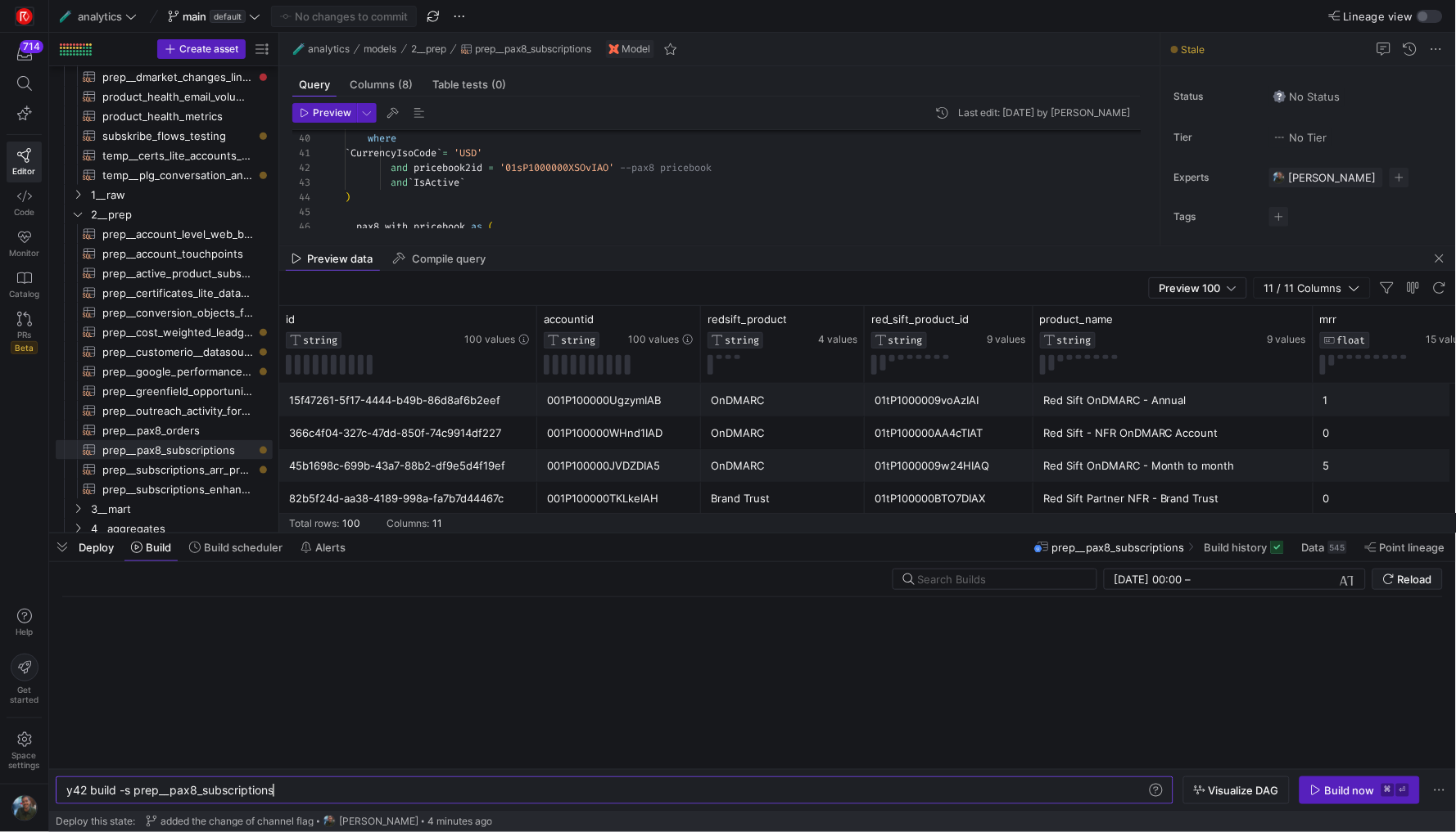
scroll to position [0, 207]
